Goal: Transaction & Acquisition: Purchase product/service

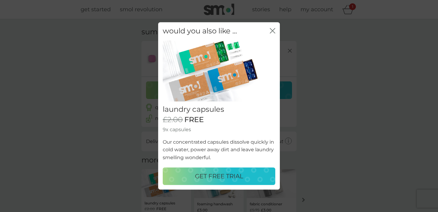
click at [206, 180] on p "GET FREE TRIAL" at bounding box center [219, 177] width 48 height 10
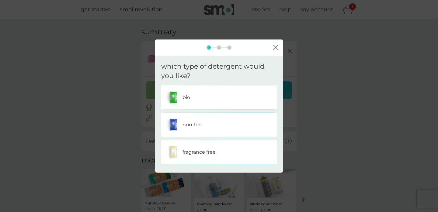
click at [204, 101] on div "bio" at bounding box center [219, 97] width 106 height 15
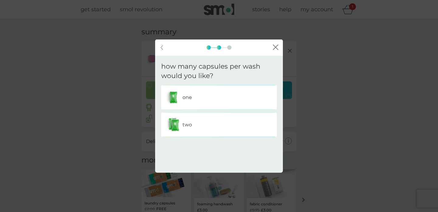
click at [198, 128] on div "two" at bounding box center [219, 124] width 106 height 15
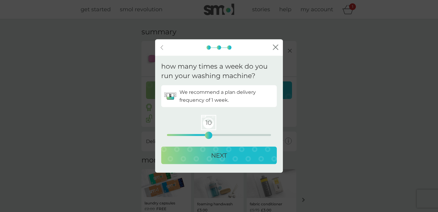
drag, startPoint x: 168, startPoint y: 135, endPoint x: 207, endPoint y: 135, distance: 39.8
click at [207, 135] on div "10" at bounding box center [208, 135] width 2 height 2
click at [213, 160] on p "NEXT" at bounding box center [219, 156] width 16 height 10
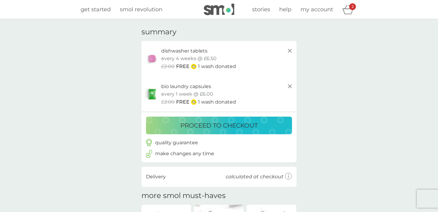
click at [196, 123] on p "proceed to checkout" at bounding box center [218, 126] width 77 height 10
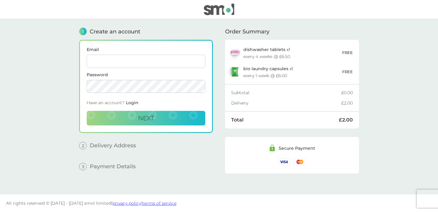
click at [266, 50] on span "dishwasher tablets" at bounding box center [264, 49] width 42 height 5
click at [232, 51] on img at bounding box center [235, 53] width 14 height 14
click at [232, 74] on img at bounding box center [235, 72] width 14 height 12
